Goal: Check status: Check status

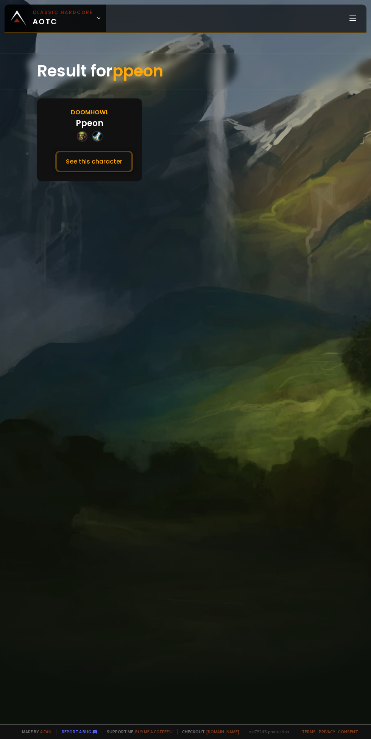
click at [95, 152] on button "See this character" at bounding box center [94, 162] width 78 height 22
click at [112, 158] on button "See this character" at bounding box center [94, 162] width 78 height 22
